Goal: Check status

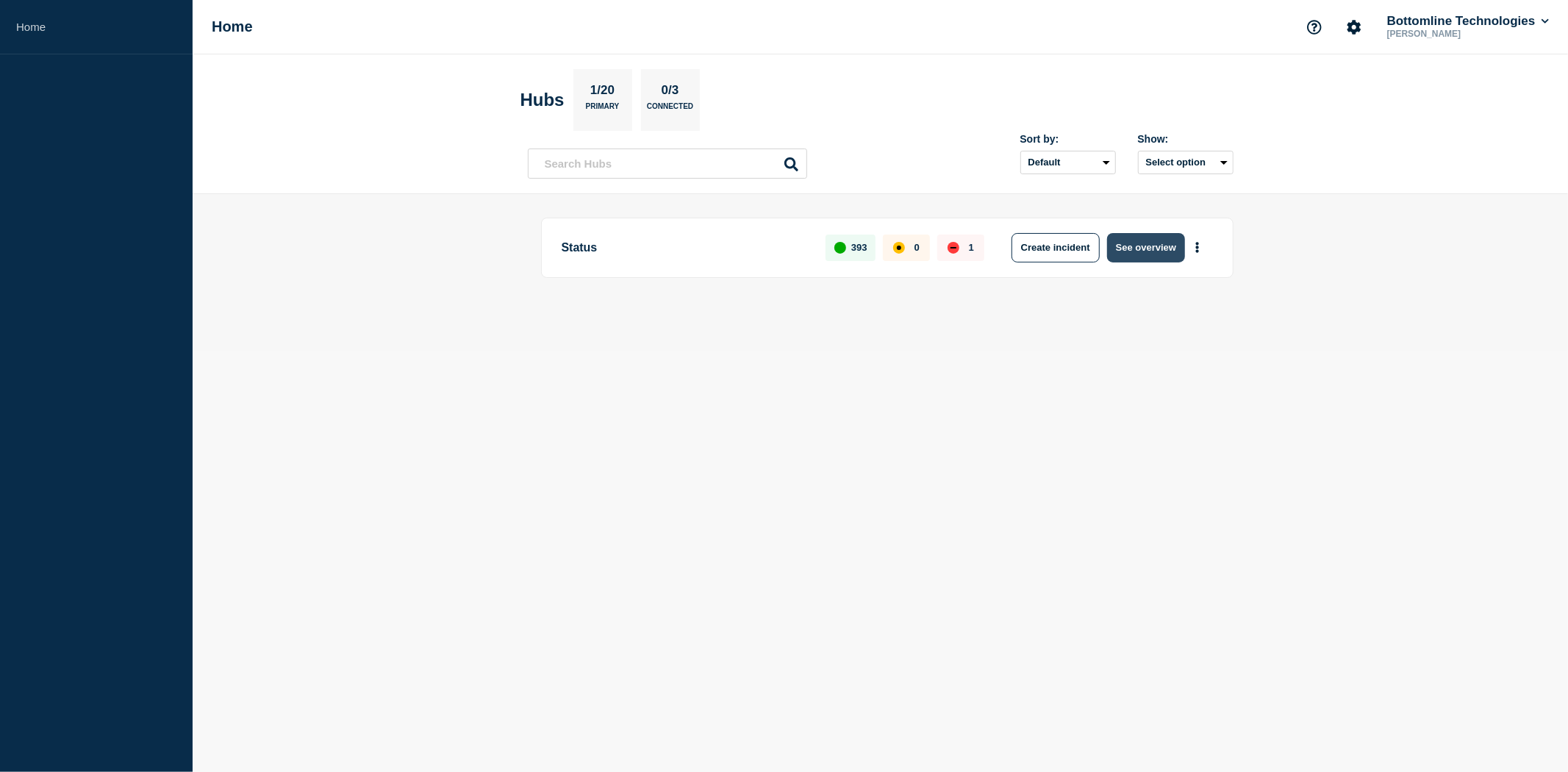
click at [1144, 247] on button "See overview" at bounding box center [1146, 248] width 78 height 29
